Goal: Download file/media

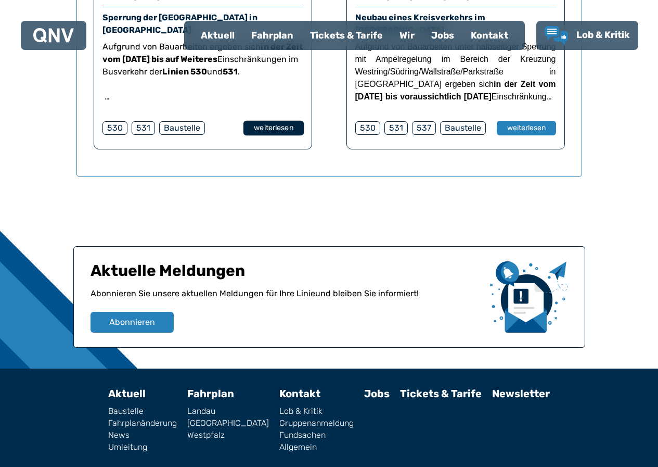
click at [276, 121] on button "weiterlesen" at bounding box center [273, 128] width 60 height 15
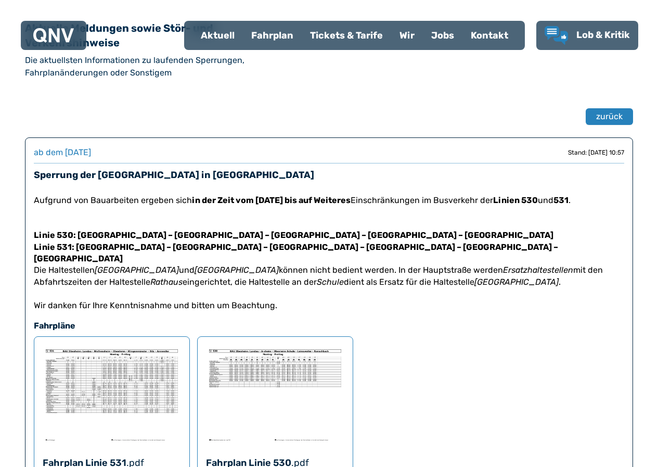
click at [116, 377] on img at bounding box center [112, 394] width 138 height 99
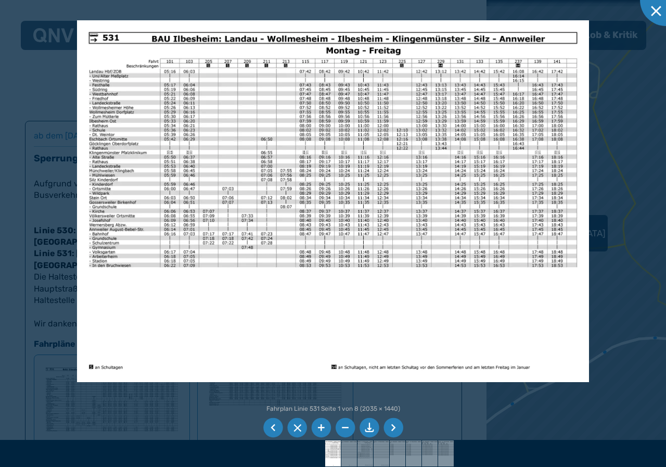
click at [574, 327] on img at bounding box center [332, 201] width 511 height 362
click at [391, 424] on li at bounding box center [393, 428] width 20 height 20
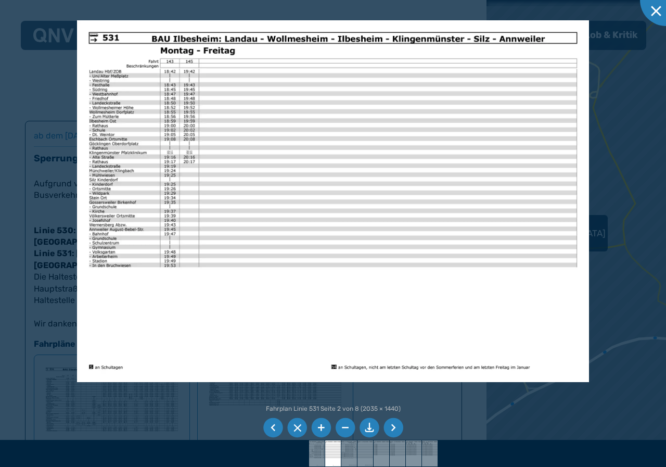
click at [392, 425] on li at bounding box center [393, 428] width 20 height 20
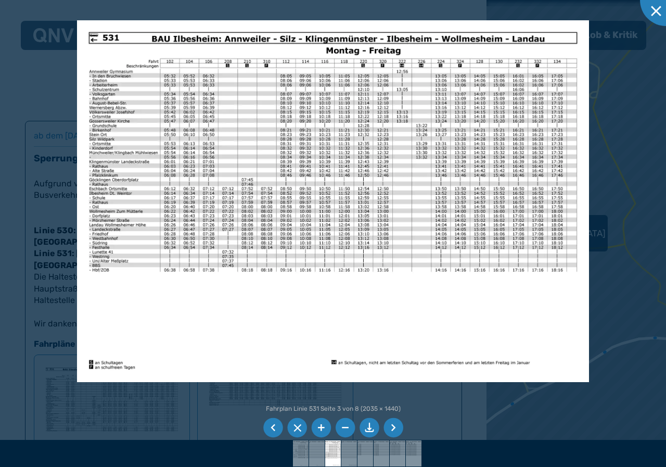
click at [392, 425] on li at bounding box center [393, 428] width 20 height 20
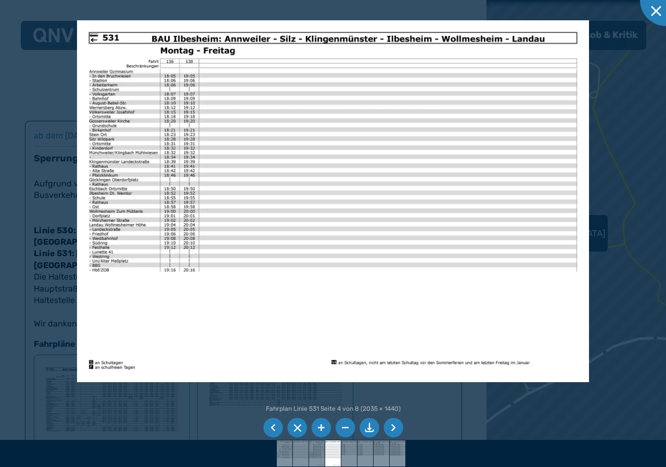
click at [392, 425] on li at bounding box center [393, 428] width 20 height 20
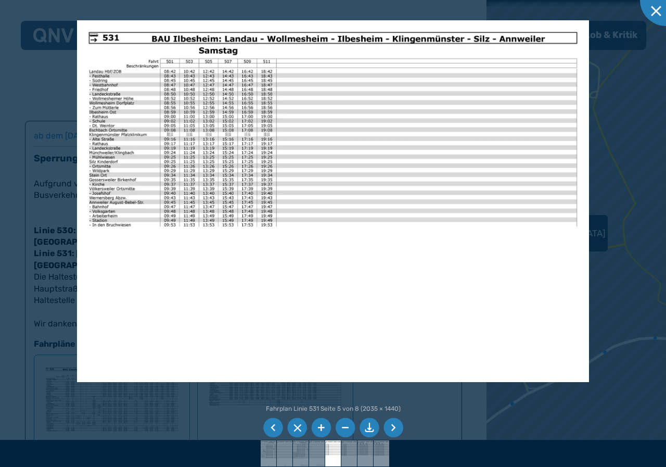
click at [393, 426] on li at bounding box center [393, 428] width 20 height 20
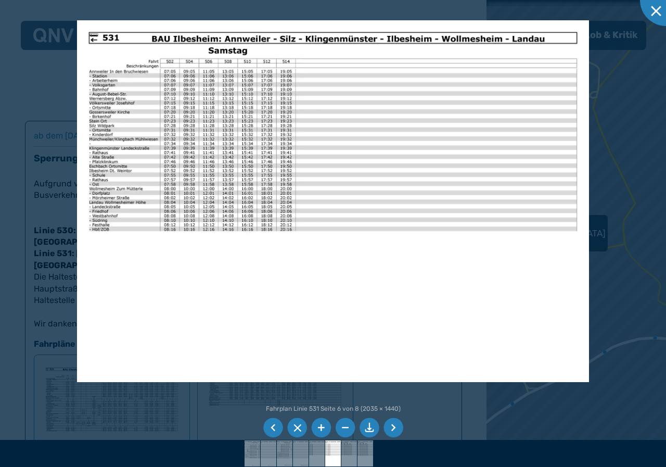
click at [395, 426] on li at bounding box center [393, 428] width 20 height 20
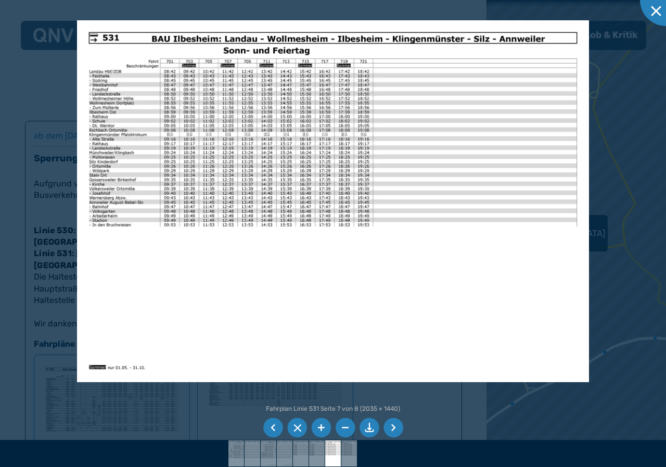
click at [393, 425] on li at bounding box center [393, 428] width 20 height 20
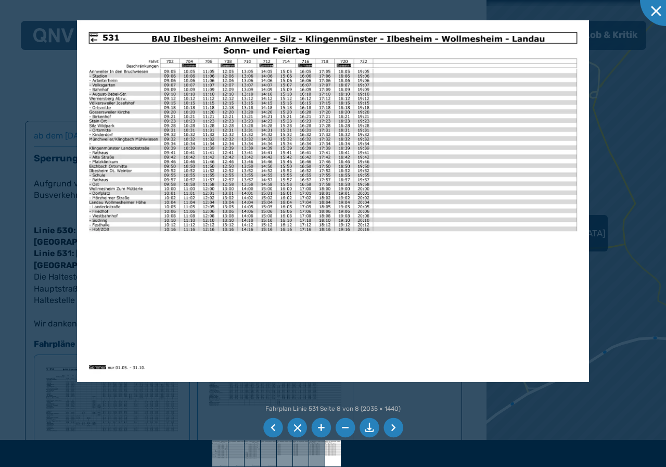
click at [393, 425] on li at bounding box center [393, 428] width 20 height 20
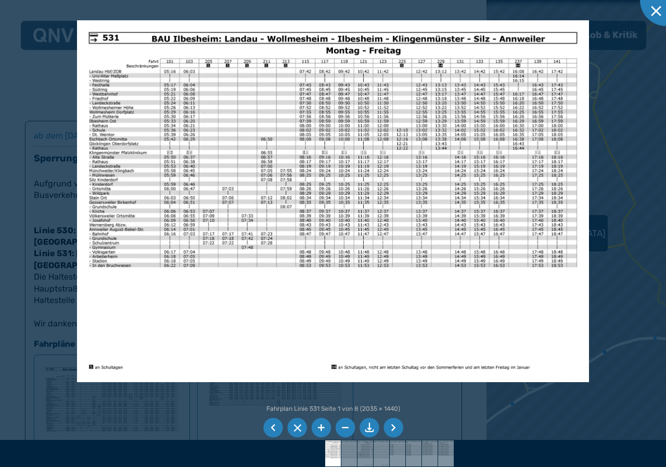
click at [393, 425] on li at bounding box center [393, 428] width 20 height 20
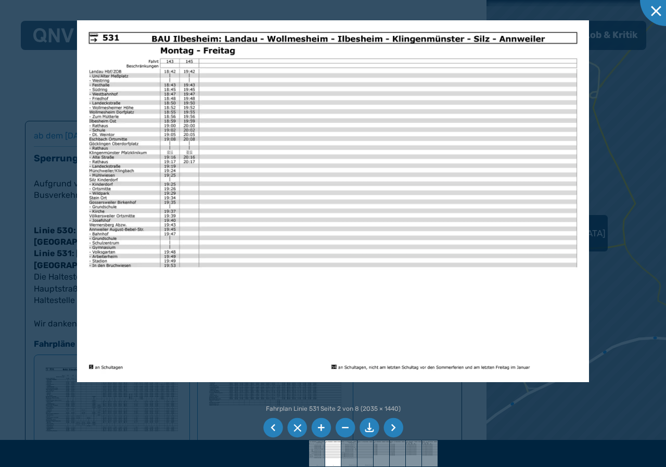
click at [393, 425] on li at bounding box center [393, 428] width 20 height 20
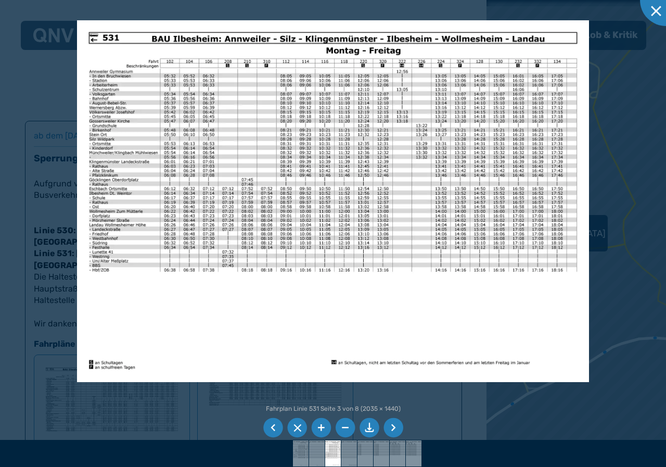
click at [393, 425] on li at bounding box center [393, 428] width 20 height 20
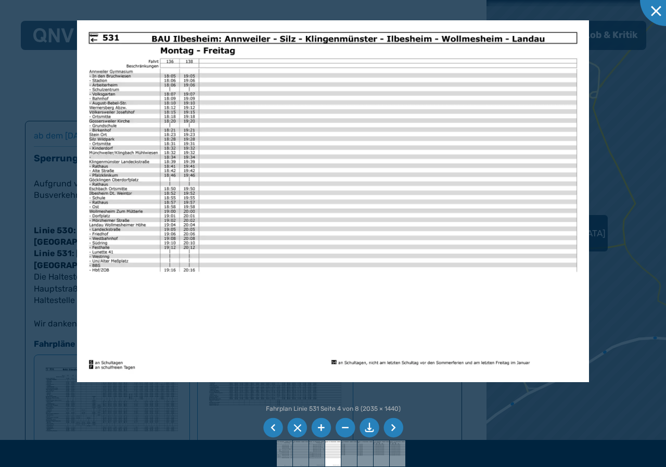
click at [393, 425] on li at bounding box center [393, 428] width 20 height 20
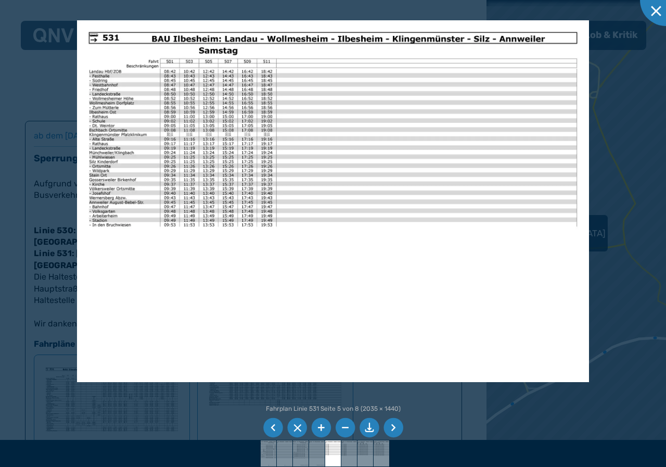
click at [393, 425] on li at bounding box center [393, 428] width 20 height 20
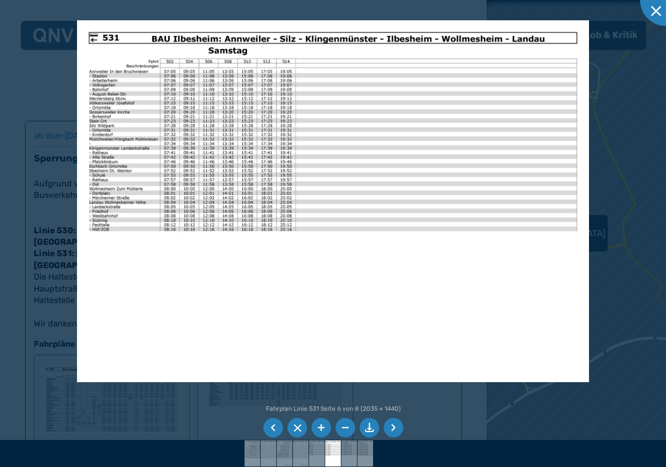
click at [394, 425] on li at bounding box center [393, 428] width 20 height 20
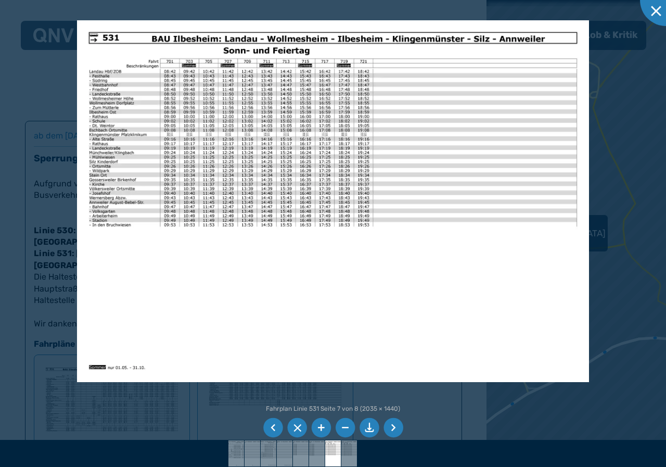
click at [272, 424] on li at bounding box center [273, 428] width 20 height 20
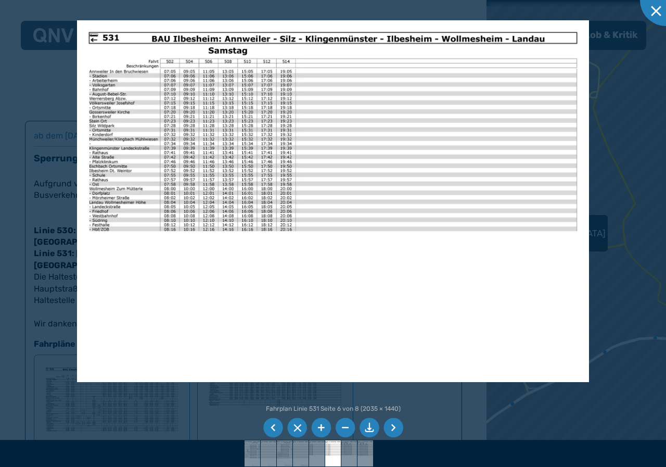
click at [272, 424] on li at bounding box center [273, 428] width 20 height 20
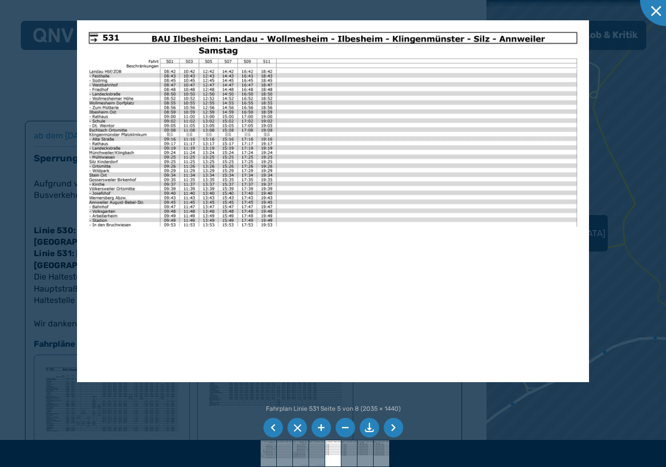
click at [272, 424] on li at bounding box center [273, 428] width 20 height 20
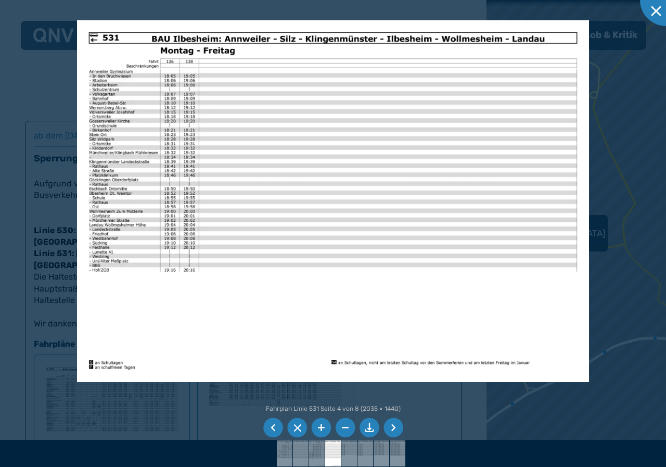
click at [272, 424] on li at bounding box center [273, 428] width 20 height 20
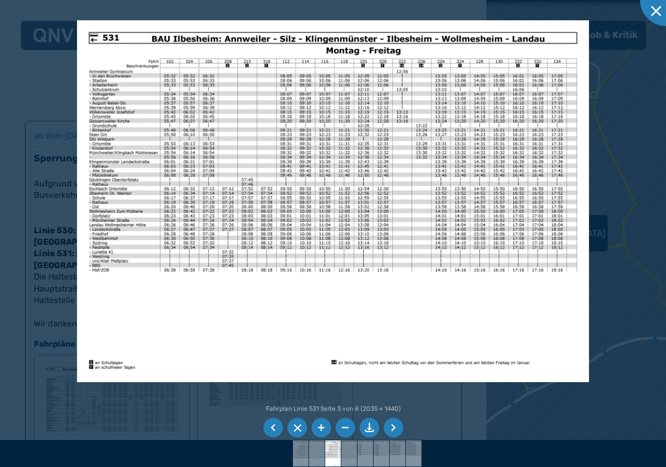
click at [272, 424] on li at bounding box center [273, 428] width 20 height 20
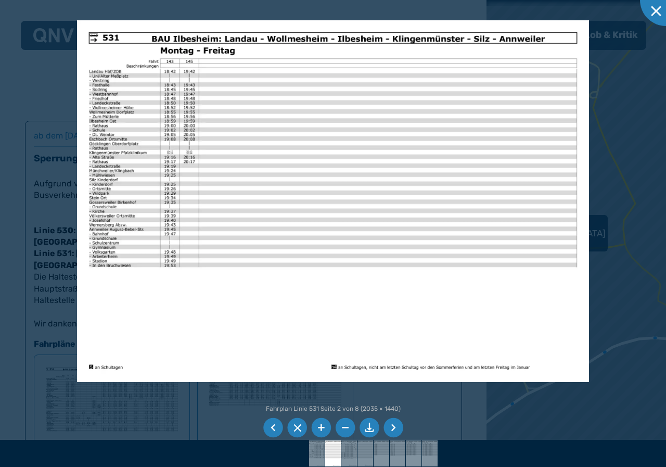
click at [272, 424] on li at bounding box center [273, 428] width 20 height 20
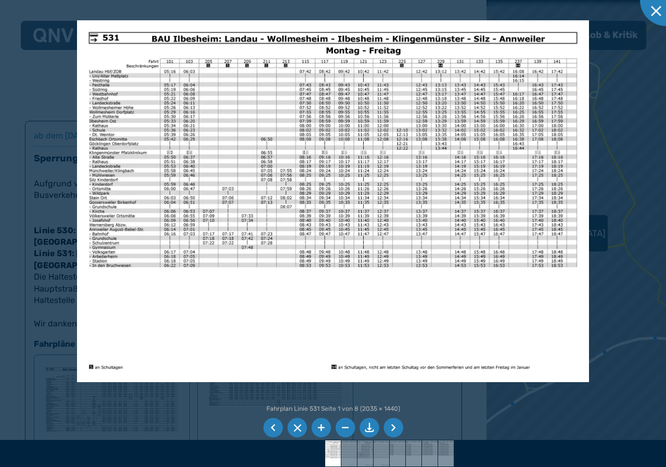
click at [272, 424] on li at bounding box center [273, 428] width 20 height 20
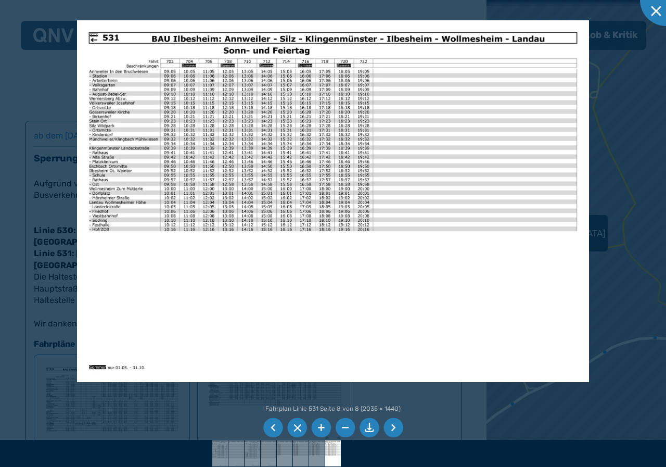
click at [272, 424] on li at bounding box center [273, 428] width 20 height 20
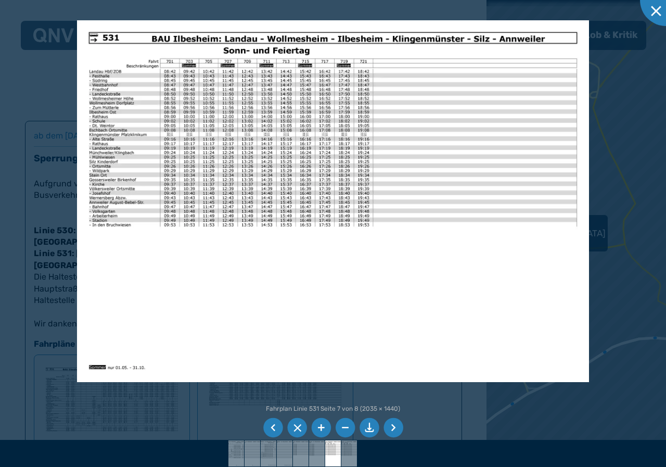
click at [272, 424] on li at bounding box center [273, 428] width 20 height 20
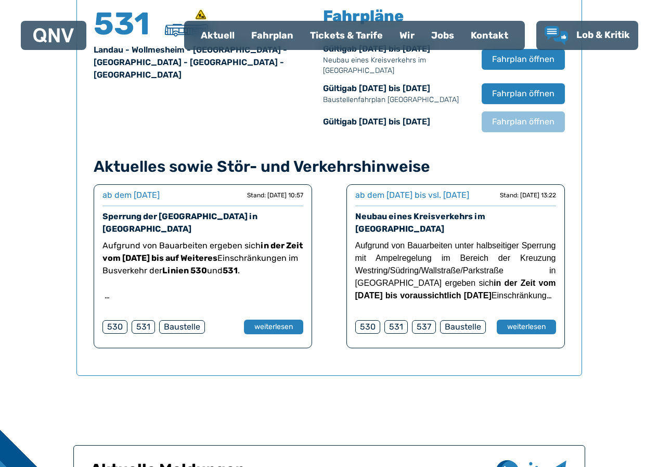
scroll to position [686, 0]
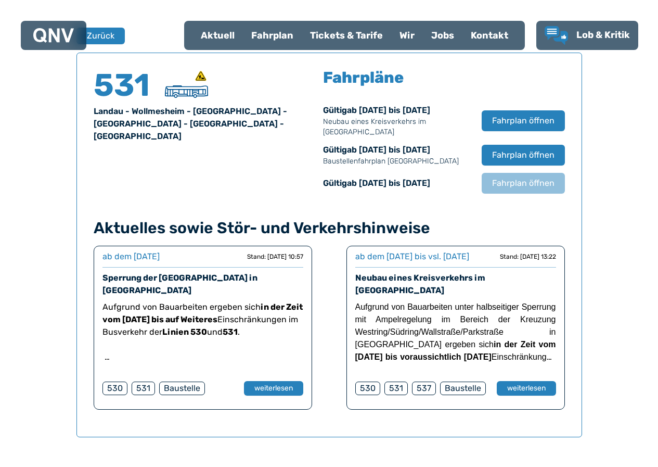
click at [112, 381] on div "530" at bounding box center [114, 388] width 25 height 14
click at [117, 381] on div "530" at bounding box center [114, 388] width 25 height 14
click at [121, 381] on div "530" at bounding box center [114, 388] width 25 height 14
click at [271, 381] on button "weiterlesen" at bounding box center [273, 388] width 60 height 15
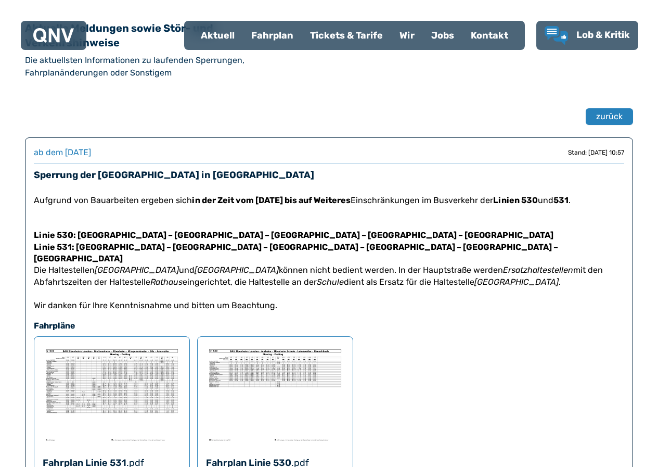
click at [275, 367] on img at bounding box center [275, 394] width 138 height 99
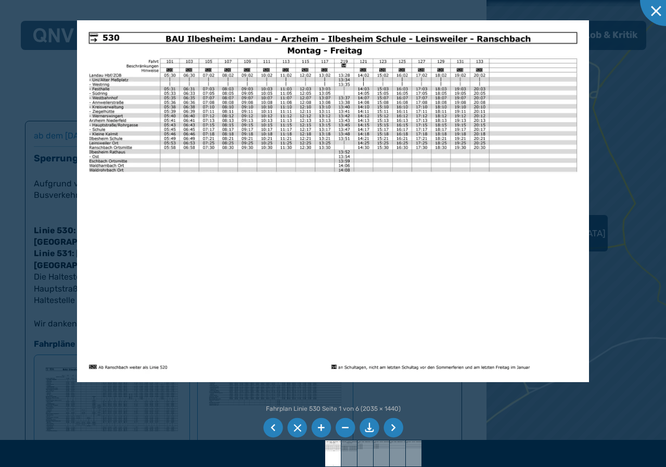
click at [392, 426] on li at bounding box center [393, 428] width 20 height 20
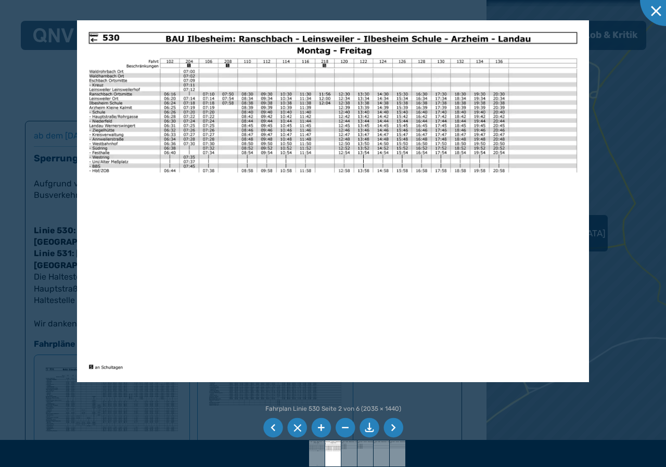
click at [392, 426] on li at bounding box center [393, 428] width 20 height 20
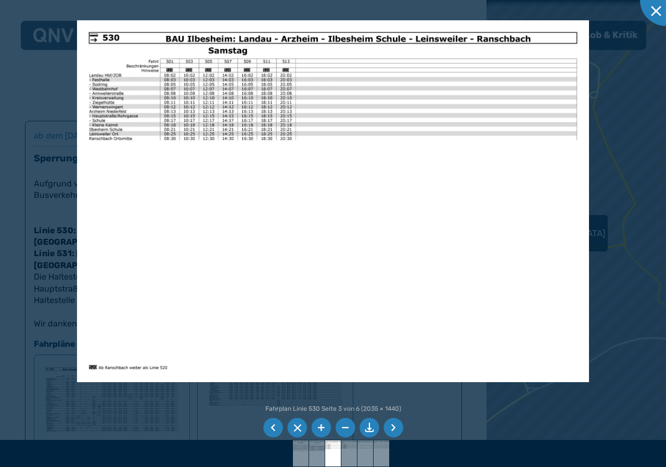
click at [392, 426] on li at bounding box center [393, 428] width 20 height 20
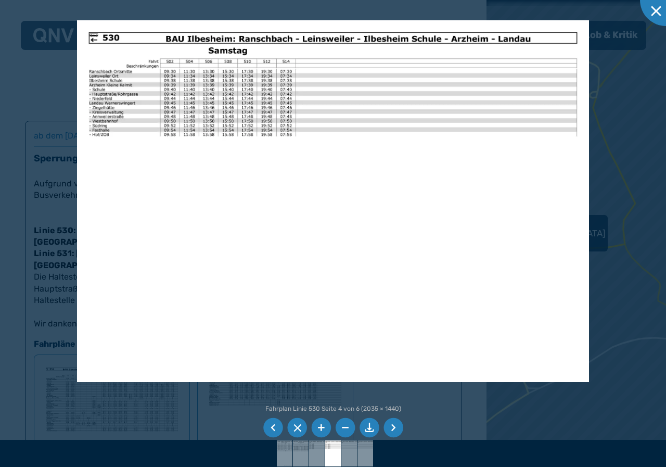
click at [392, 426] on li at bounding box center [393, 428] width 20 height 20
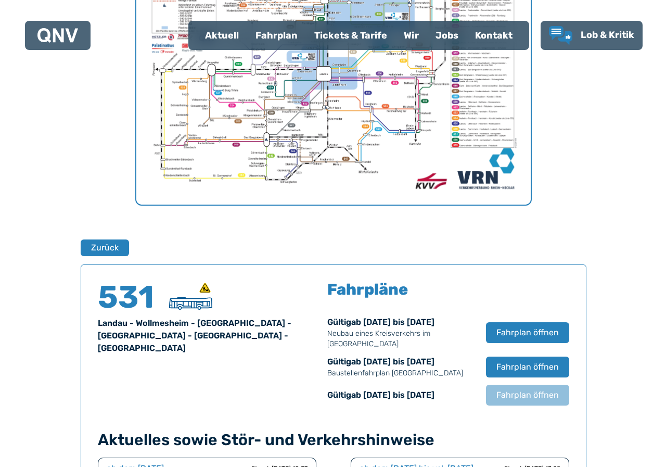
scroll to position [322, 0]
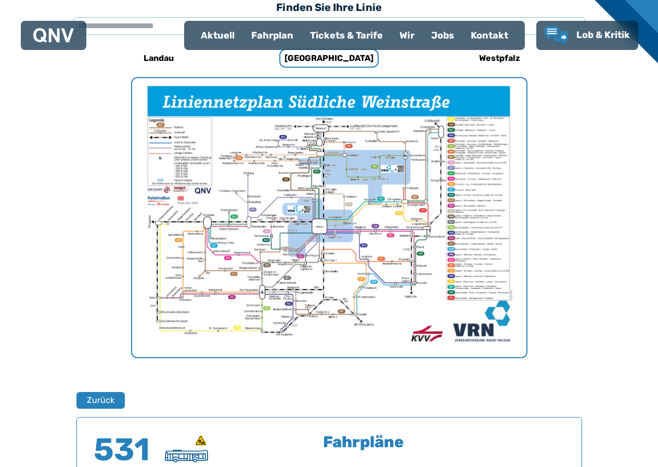
click at [309, 206] on img "1 von 1" at bounding box center [329, 217] width 394 height 279
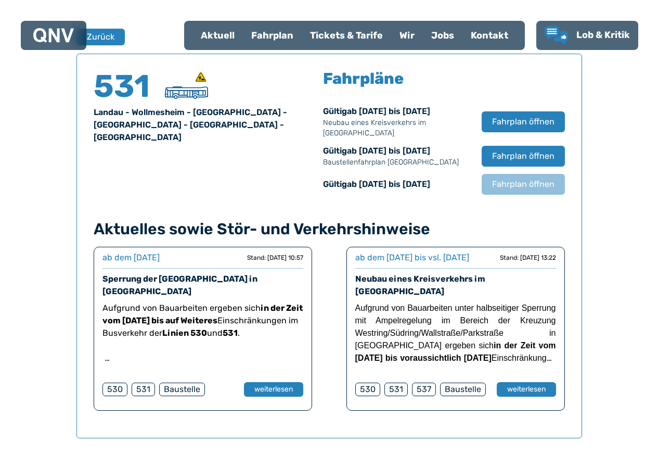
scroll to position [686, 0]
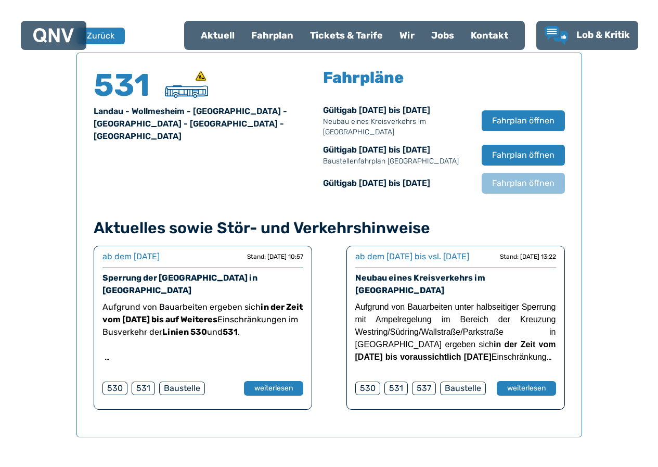
click at [143, 381] on div "531" at bounding box center [143, 388] width 23 height 14
click at [275, 381] on button "weiterlesen" at bounding box center [273, 388] width 60 height 15
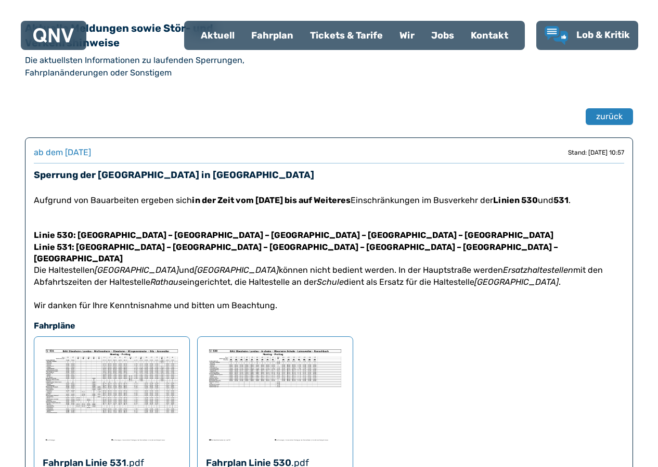
click at [124, 366] on img at bounding box center [112, 394] width 138 height 99
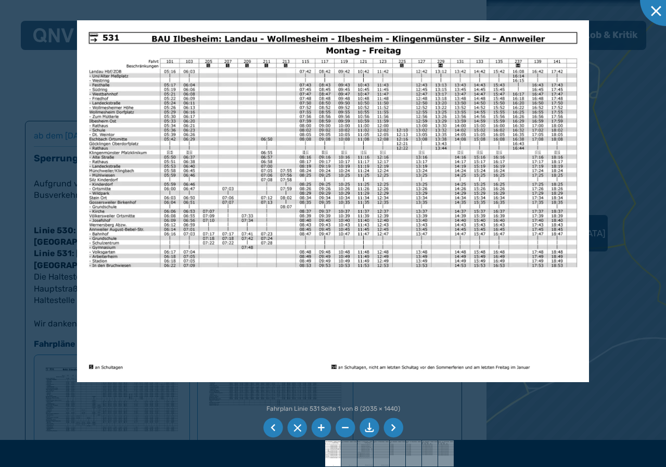
click at [394, 425] on li at bounding box center [393, 428] width 20 height 20
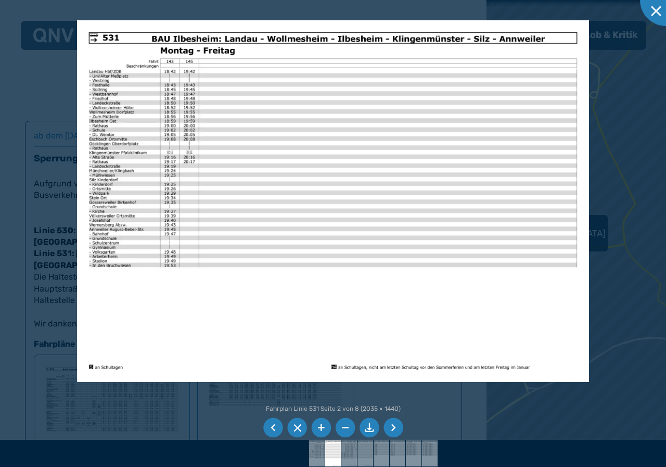
click at [394, 425] on li at bounding box center [393, 428] width 20 height 20
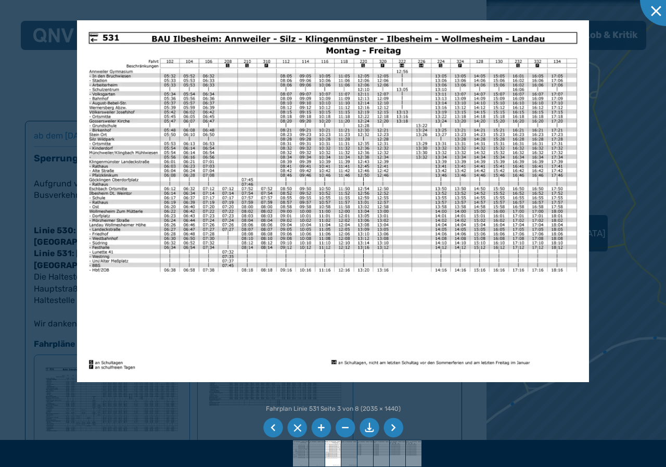
click at [394, 425] on li at bounding box center [393, 428] width 20 height 20
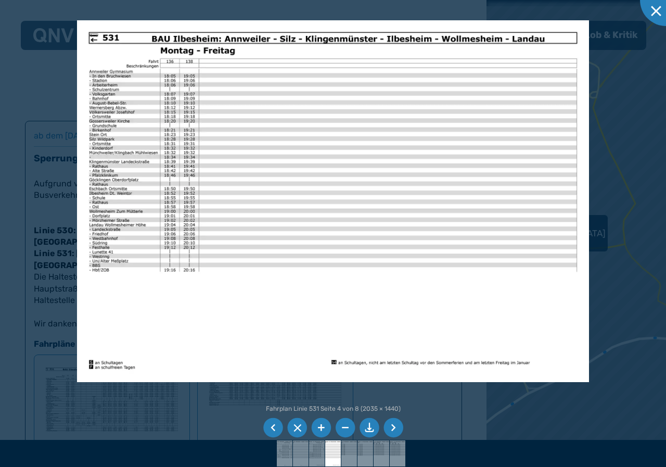
click at [394, 425] on li at bounding box center [393, 428] width 20 height 20
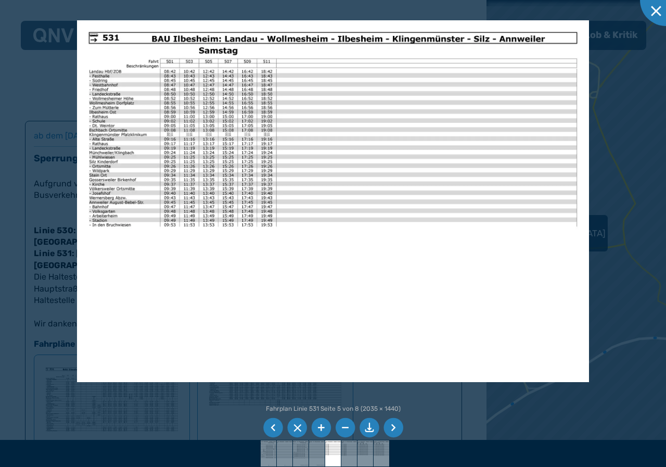
click at [392, 424] on li at bounding box center [393, 428] width 20 height 20
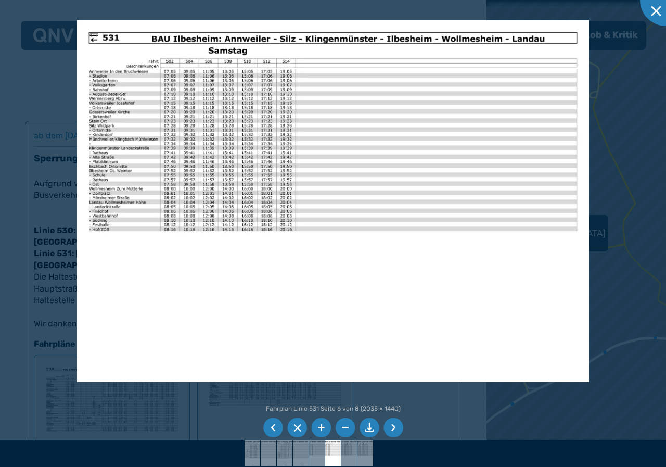
click at [393, 427] on li at bounding box center [393, 428] width 20 height 20
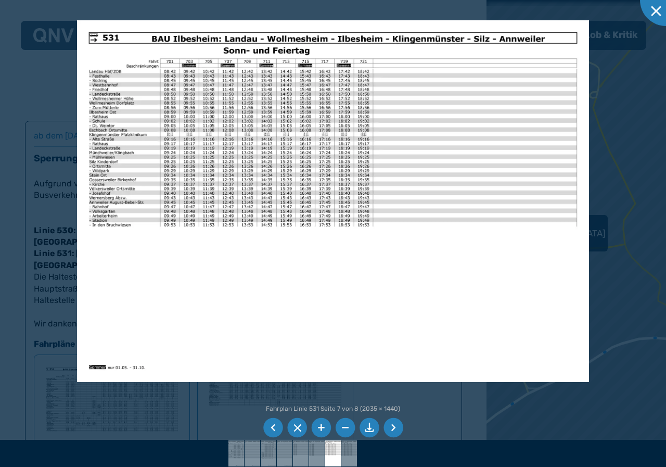
click at [394, 427] on li at bounding box center [393, 428] width 20 height 20
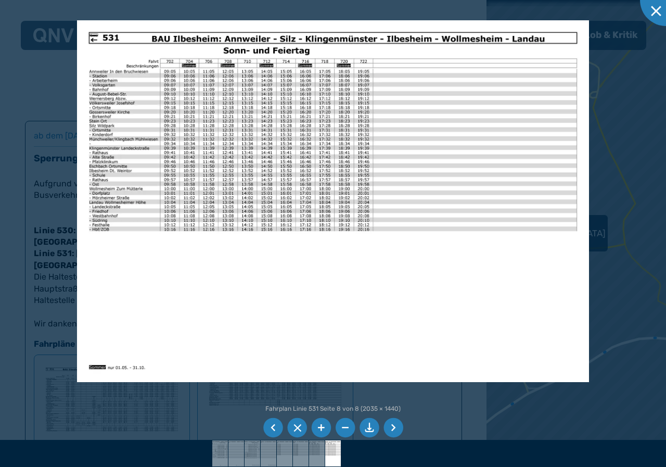
click at [366, 425] on li at bounding box center [370, 428] width 20 height 20
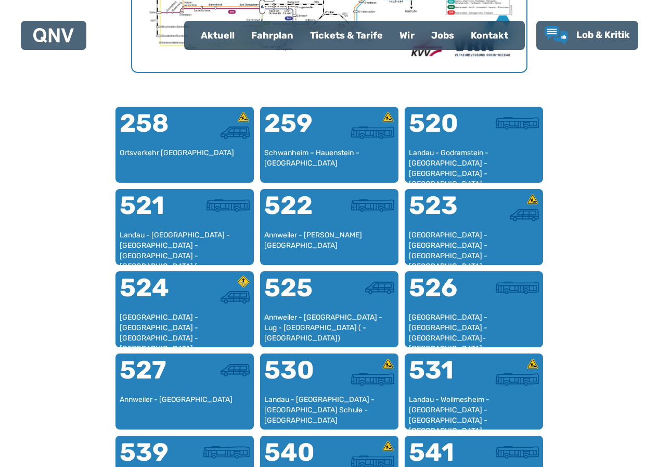
scroll to position [633, 0]
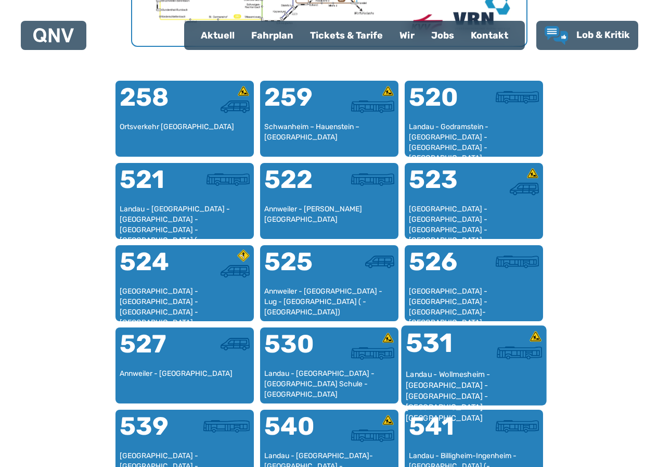
click at [433, 340] on div "531" at bounding box center [439, 349] width 68 height 39
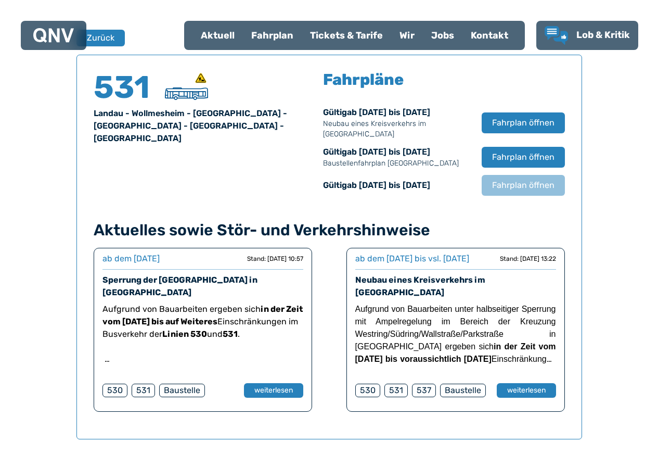
scroll to position [686, 0]
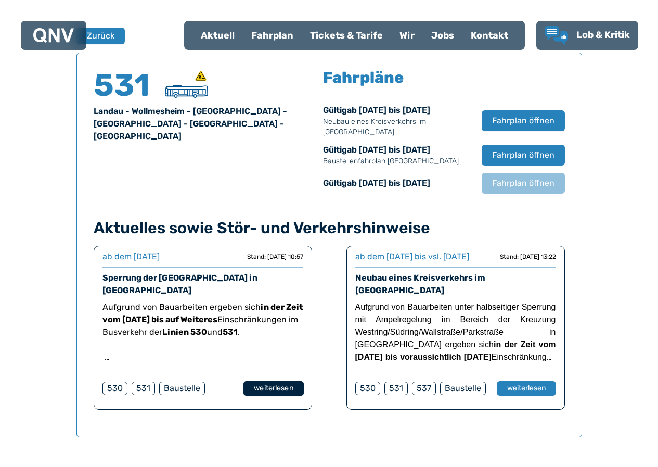
click at [266, 381] on button "weiterlesen" at bounding box center [273, 388] width 60 height 15
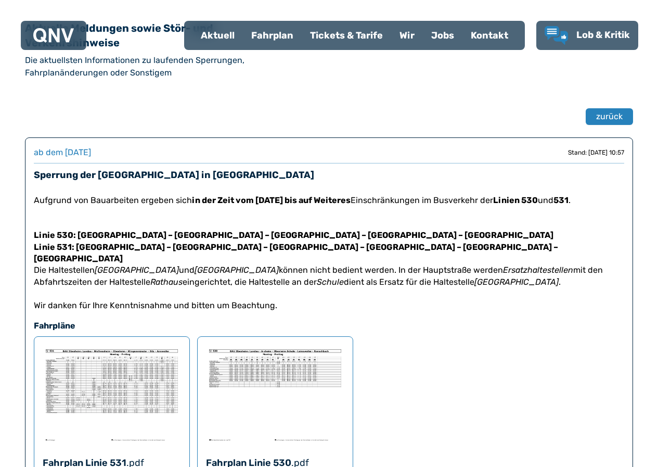
click at [125, 365] on img at bounding box center [112, 394] width 138 height 99
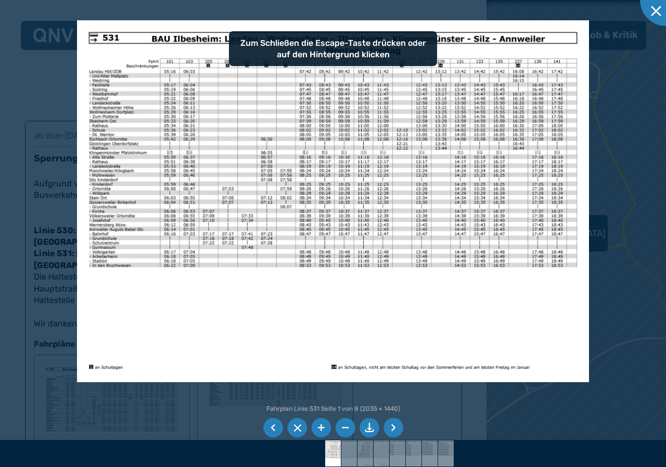
click at [239, 349] on img at bounding box center [332, 201] width 511 height 362
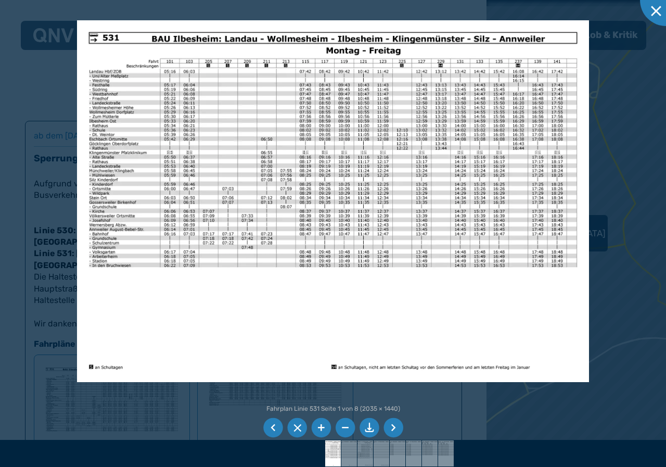
click at [392, 425] on li at bounding box center [393, 428] width 20 height 20
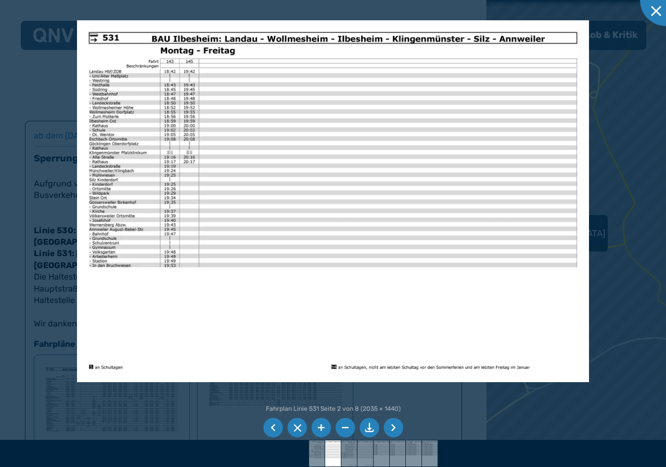
click at [392, 425] on li at bounding box center [393, 428] width 20 height 20
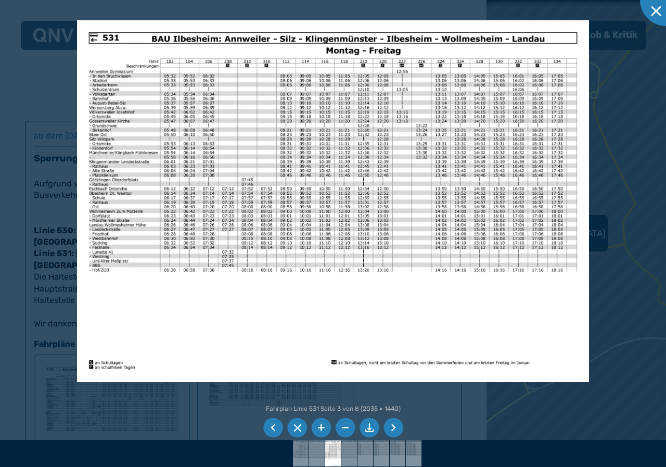
click at [392, 425] on li at bounding box center [393, 428] width 20 height 20
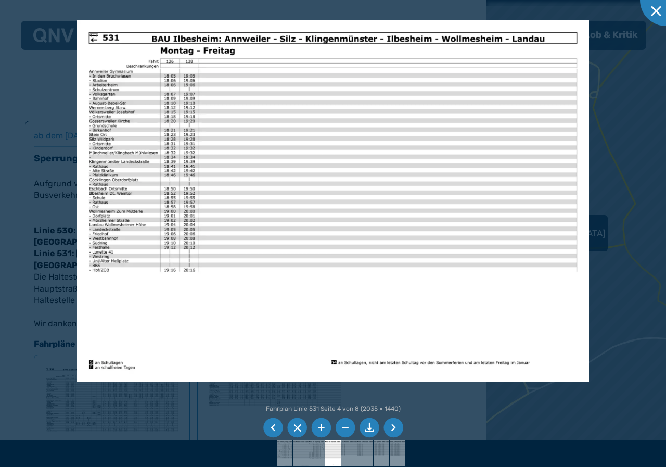
click at [392, 425] on li at bounding box center [393, 428] width 20 height 20
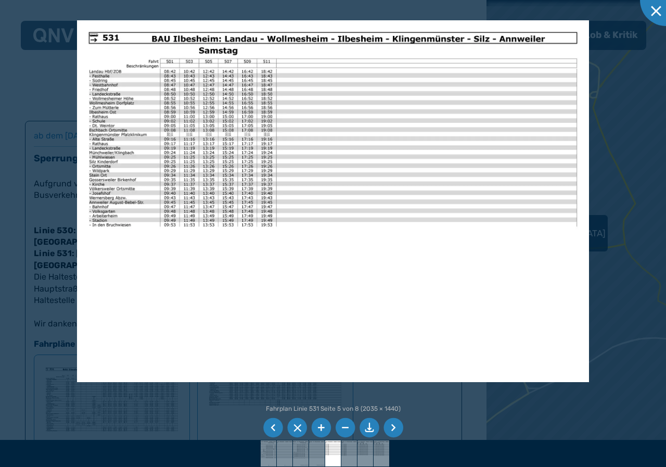
click at [393, 425] on li at bounding box center [393, 428] width 20 height 20
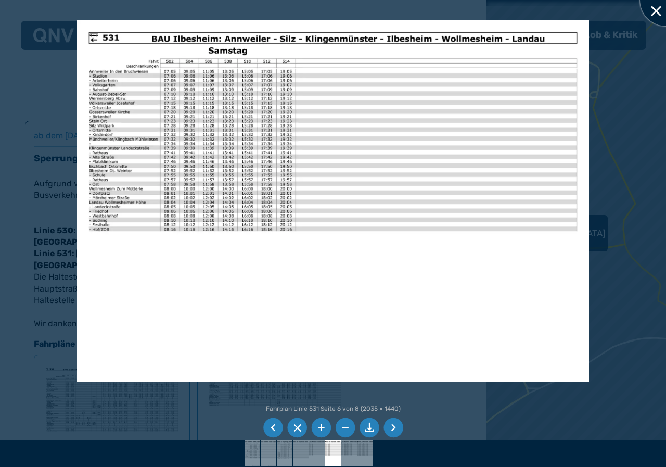
click at [655, 6] on div at bounding box center [666, 0] width 52 height 52
